Goal: Task Accomplishment & Management: Use online tool/utility

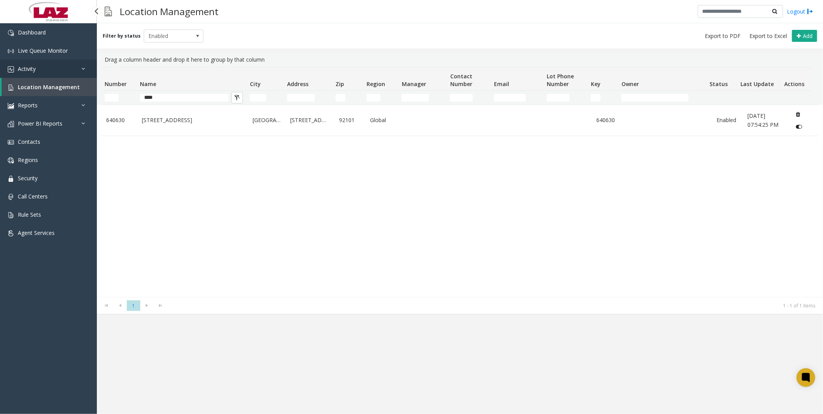
click at [37, 74] on link "Activity" at bounding box center [48, 69] width 97 height 18
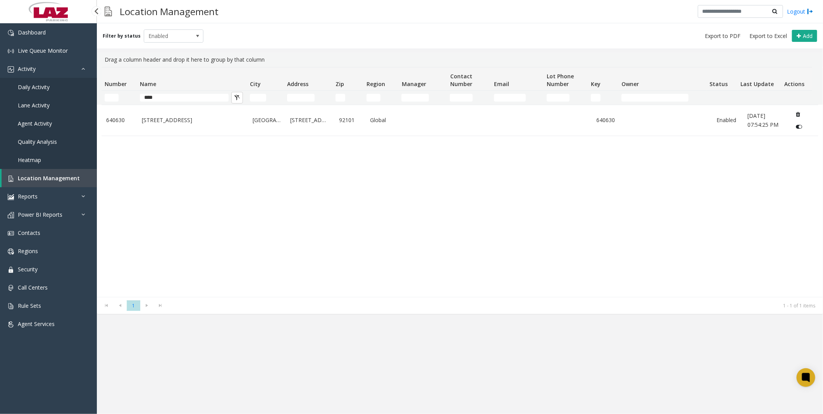
click at [39, 83] on span "Daily Activity" at bounding box center [34, 86] width 32 height 7
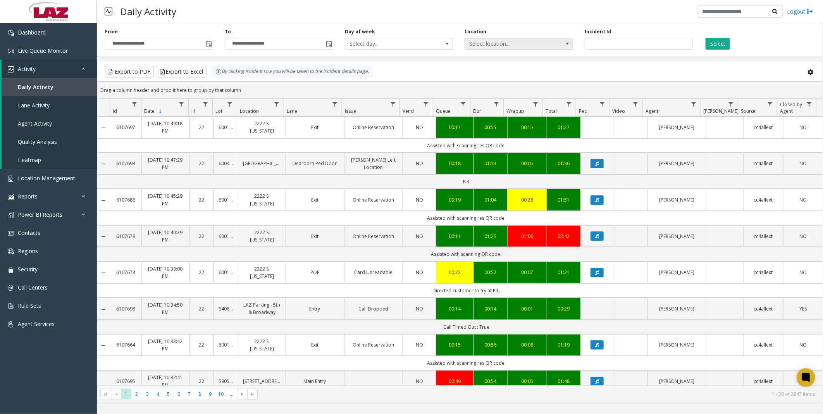
click at [527, 47] on span "Select location..." at bounding box center [508, 43] width 86 height 11
type input "*****"
click at [479, 82] on li "100240 Chicago Meters" at bounding box center [519, 84] width 106 height 10
click at [717, 40] on button "Select" at bounding box center [717, 44] width 24 height 12
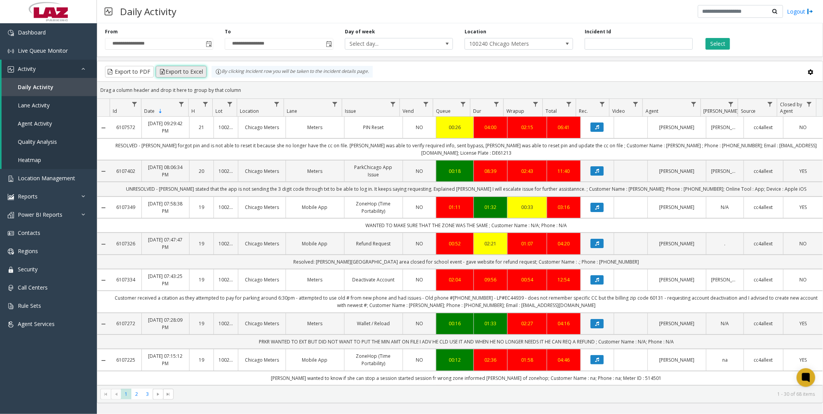
click at [179, 70] on button "Export to Excel" at bounding box center [181, 72] width 51 height 12
click at [41, 177] on span "Location Management" at bounding box center [46, 177] width 57 height 7
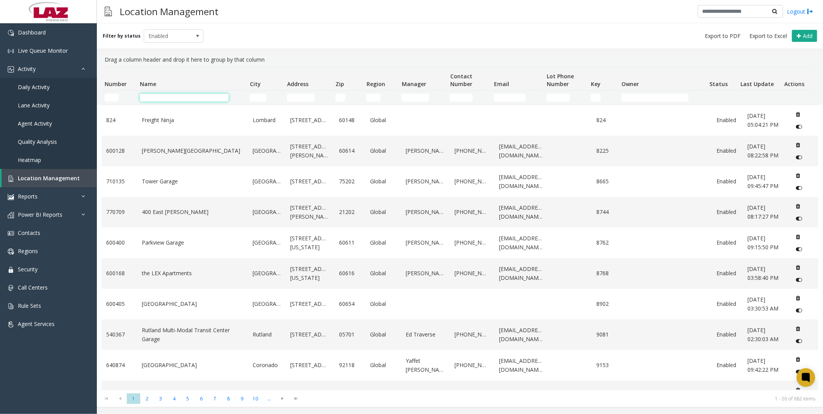
click at [160, 97] on input "Name Filter" at bounding box center [184, 98] width 89 height 8
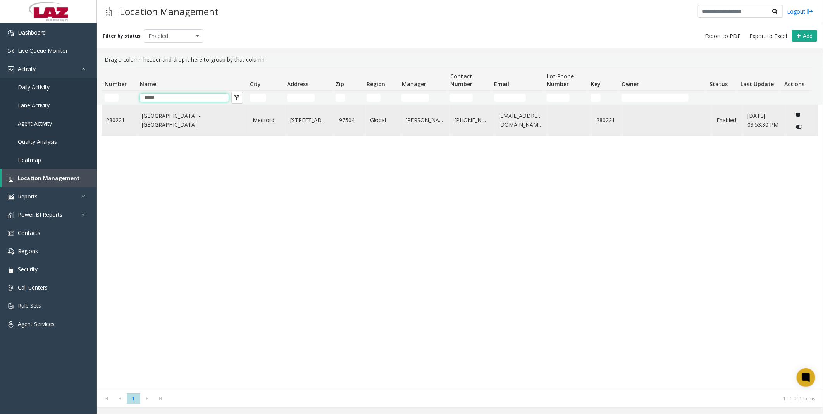
type input "*****"
click at [161, 118] on link "[GEOGRAPHIC_DATA] - [GEOGRAPHIC_DATA]" at bounding box center [192, 120] width 101 height 17
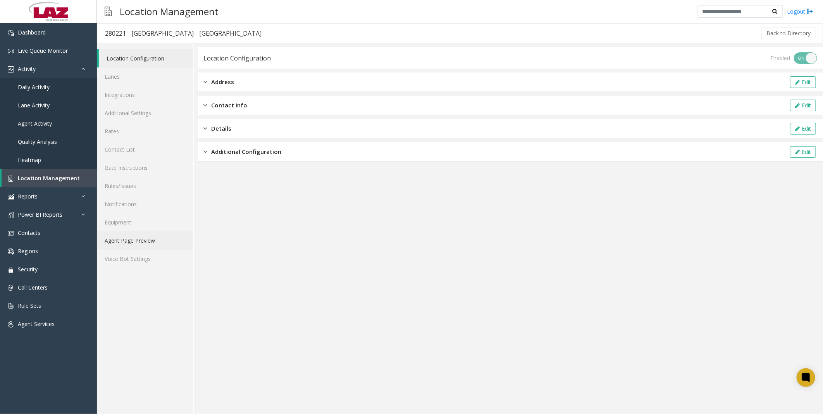
click at [132, 234] on link "Agent Page Preview" at bounding box center [145, 240] width 96 height 18
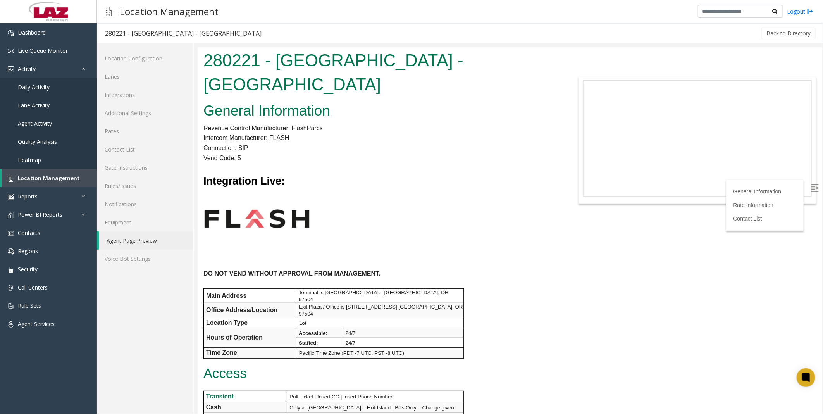
click at [517, 235] on p at bounding box center [379, 218] width 352 height 60
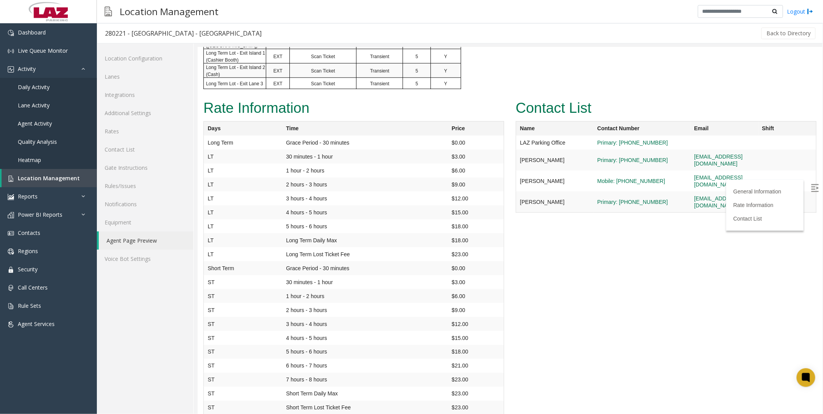
scroll to position [627, 0]
